Goal: Information Seeking & Learning: Learn about a topic

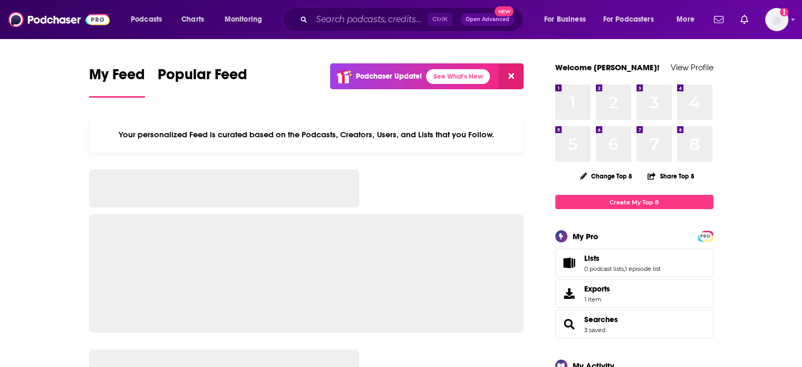
click at [333, 20] on input "Search podcasts, credits, & more..." at bounding box center [370, 19] width 116 height 17
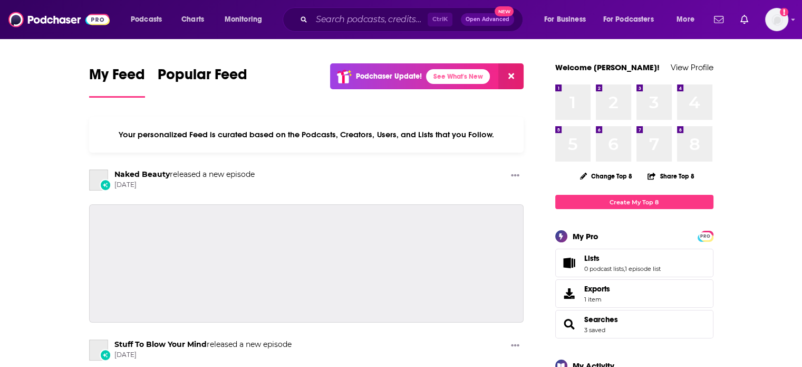
click at [333, 20] on input "Search podcasts, credits, & more..." at bounding box center [370, 19] width 116 height 17
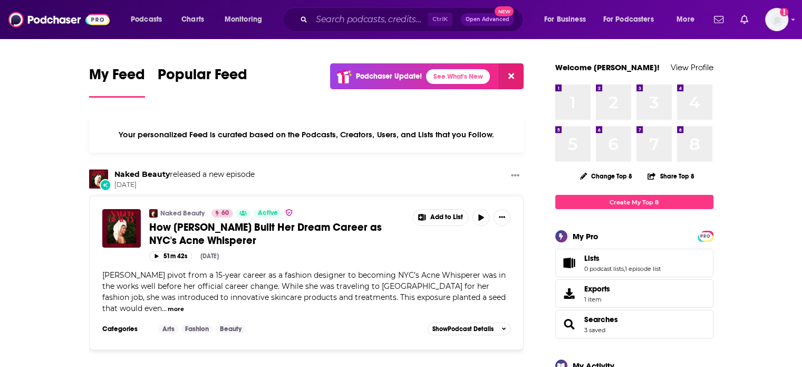
click at [304, 18] on icon "Search podcasts, credits, & more..." at bounding box center [304, 19] width 6 height 6
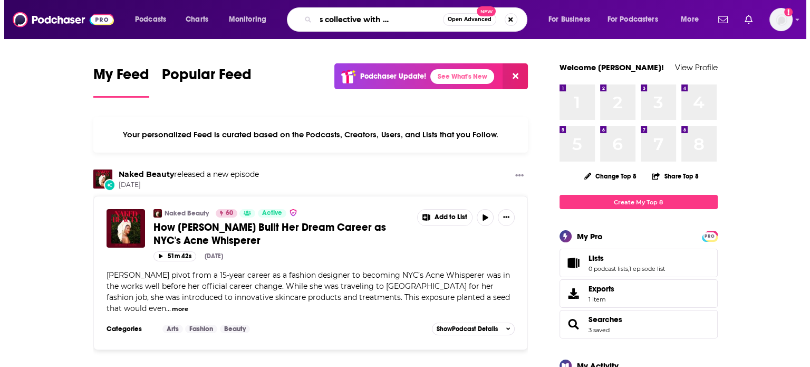
scroll to position [0, 50]
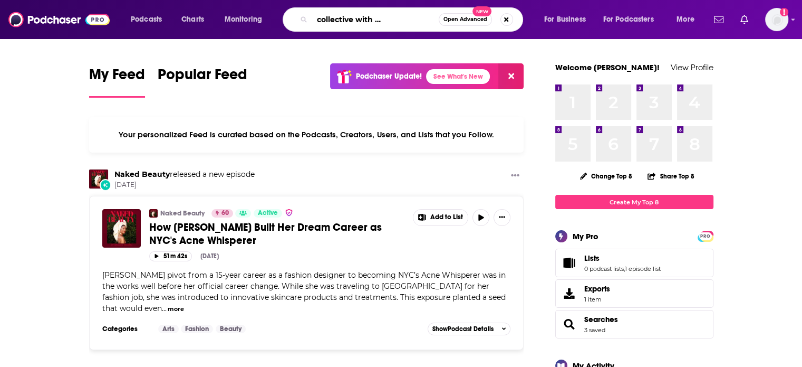
type input "the wellness collective with [PERSON_NAME]"
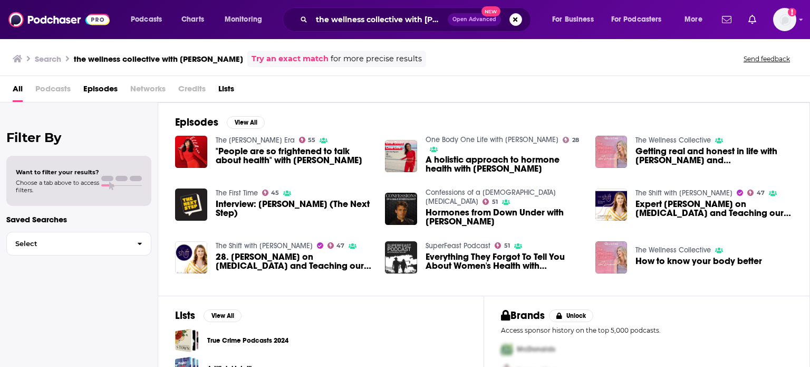
click at [661, 156] on span "Getting real and honest in life with [PERSON_NAME] and [PERSON_NAME]" at bounding box center [714, 156] width 157 height 18
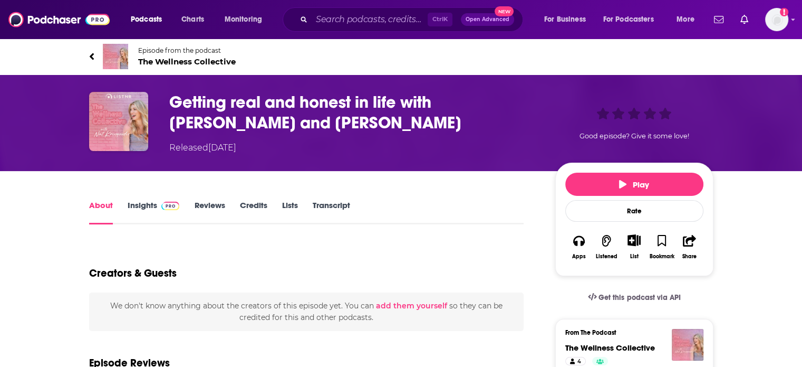
click at [177, 61] on span "The Wellness Collective" at bounding box center [187, 61] width 98 height 10
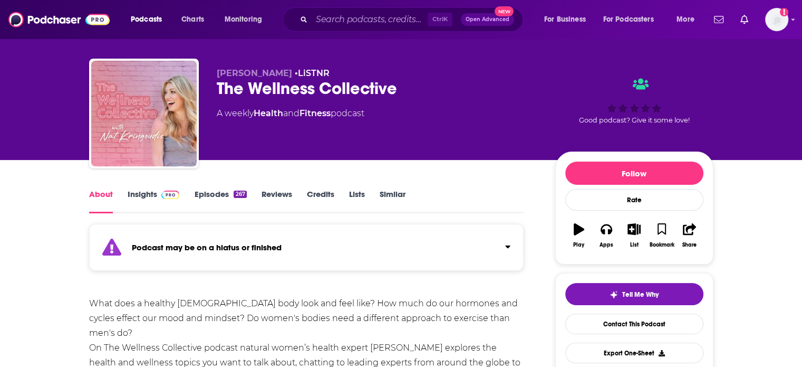
scroll to position [13, 0]
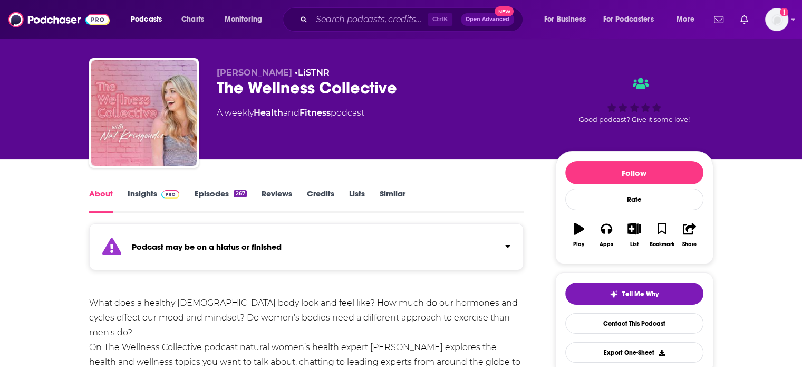
click at [131, 198] on link "Insights" at bounding box center [154, 200] width 52 height 24
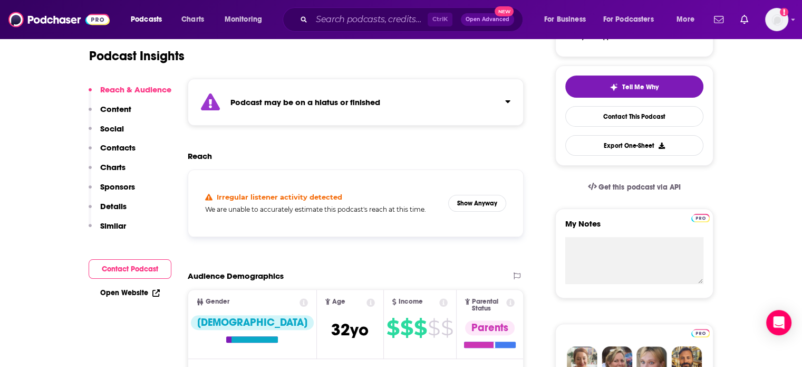
scroll to position [220, 0]
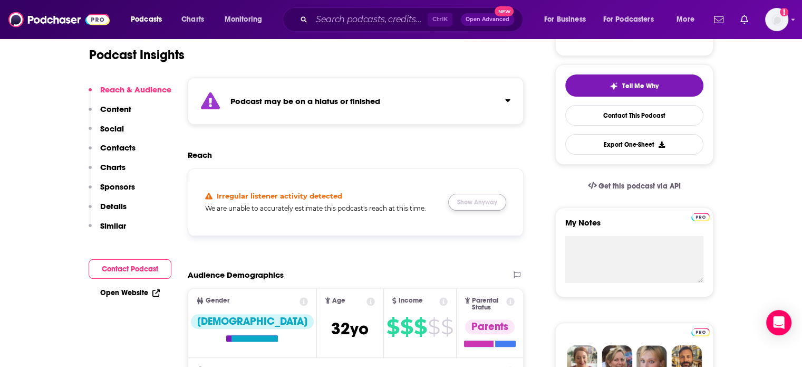
click at [470, 201] on button "Show Anyway" at bounding box center [477, 202] width 58 height 17
